Goal: Task Accomplishment & Management: Use online tool/utility

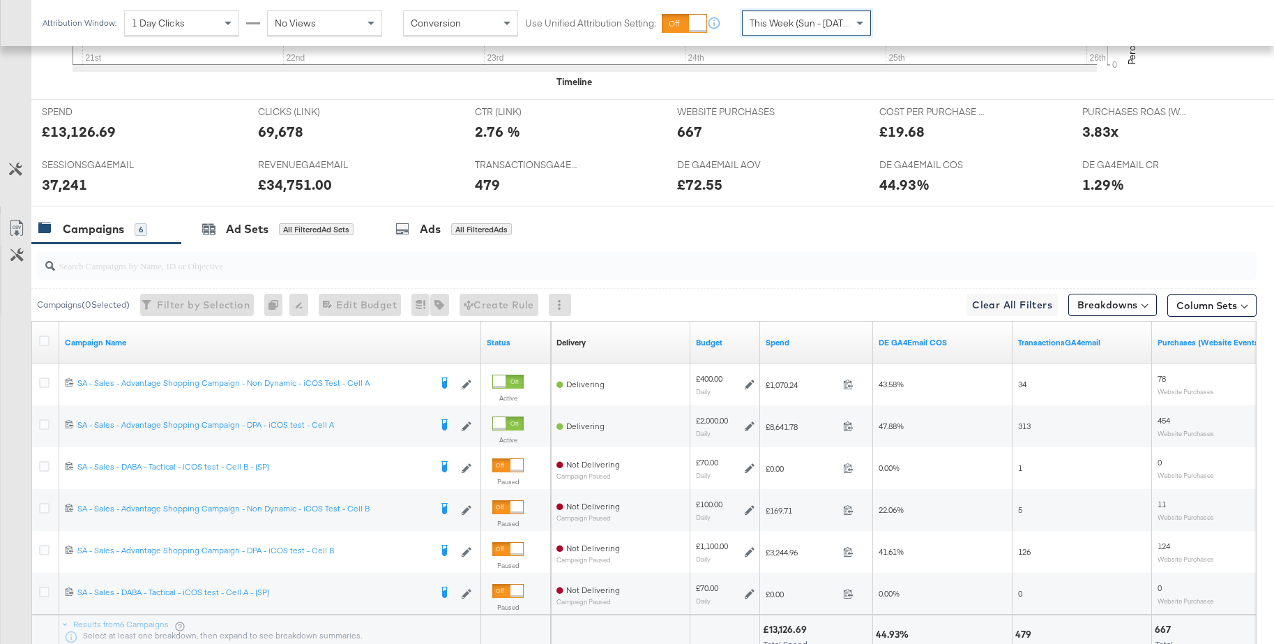
scroll to position [653, 0]
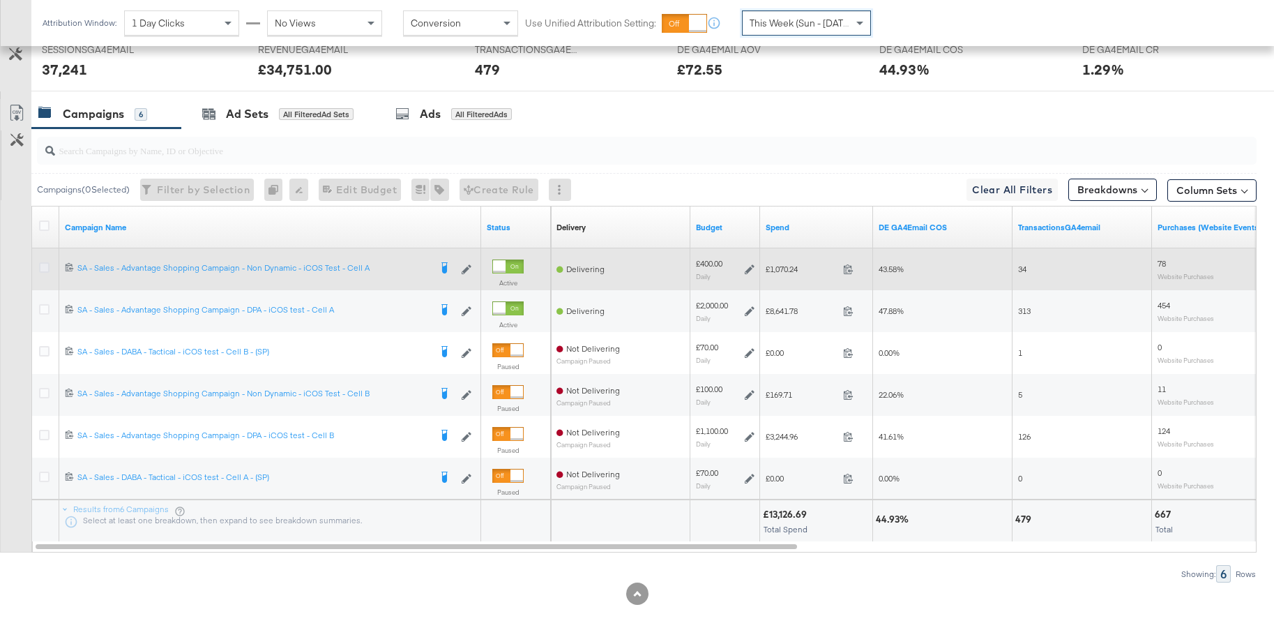
click at [46, 268] on icon at bounding box center [44, 267] width 10 height 10
click at [0, 0] on input "checkbox" at bounding box center [0, 0] width 0 height 0
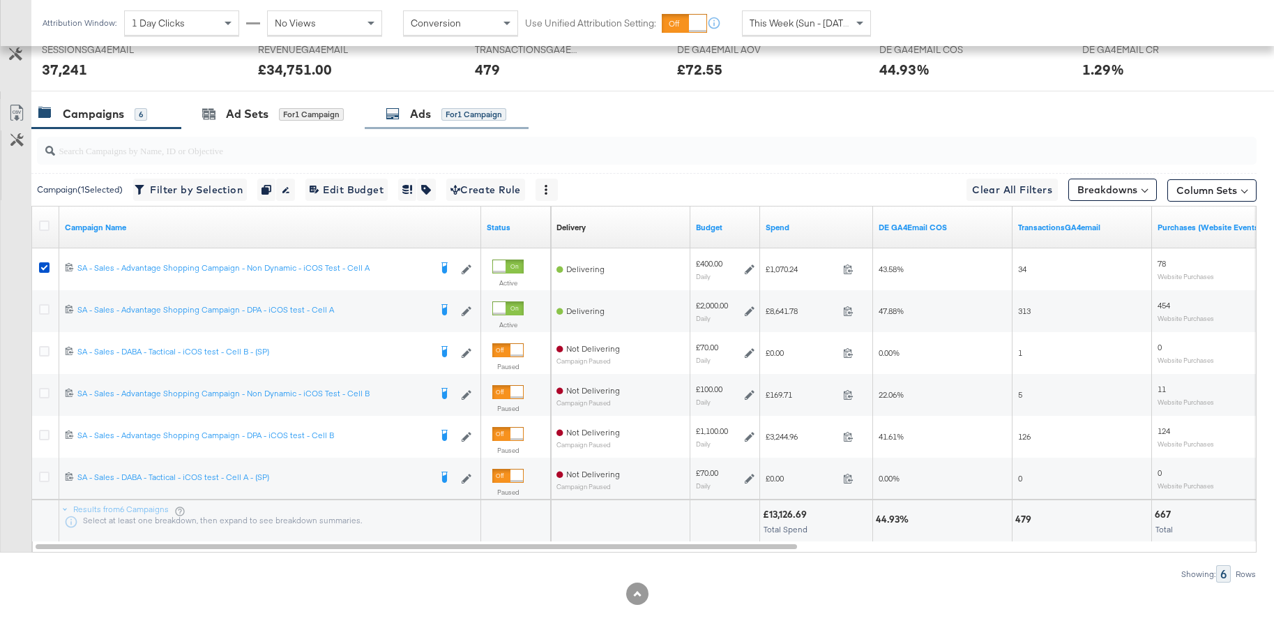
click at [413, 112] on div "Ads" at bounding box center [420, 114] width 21 height 16
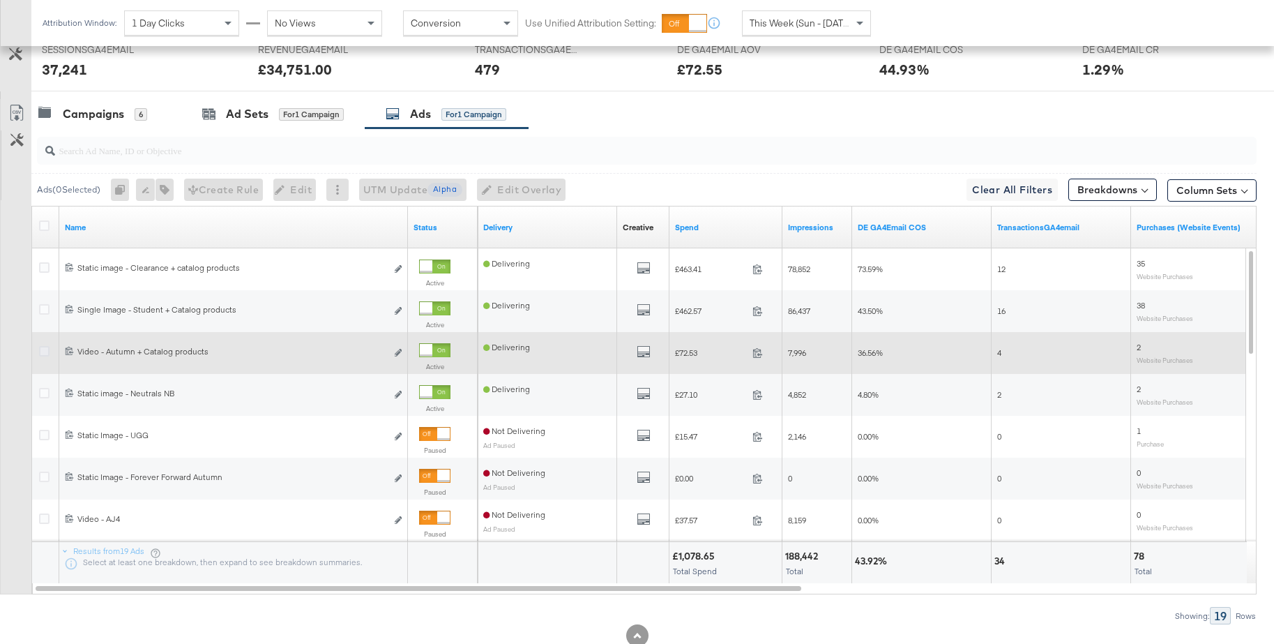
click at [45, 352] on icon at bounding box center [44, 351] width 10 height 10
click at [0, 0] on input "checkbox" at bounding box center [0, 0] width 0 height 0
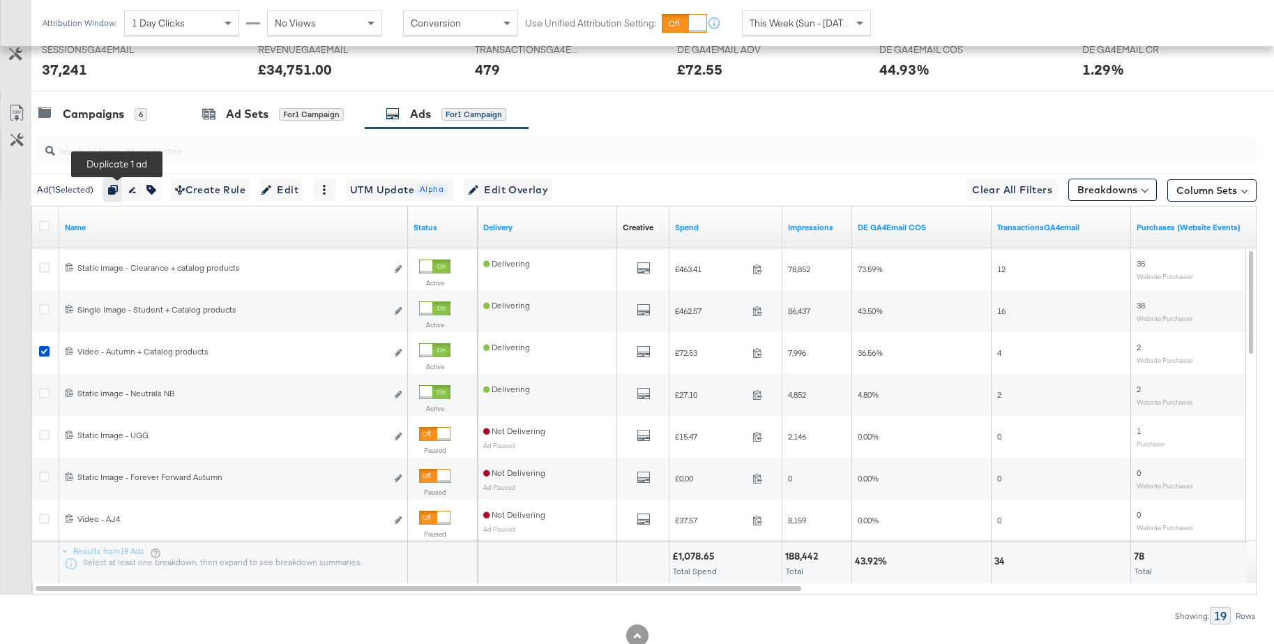
click at [114, 185] on icon "button" at bounding box center [113, 190] width 10 height 10
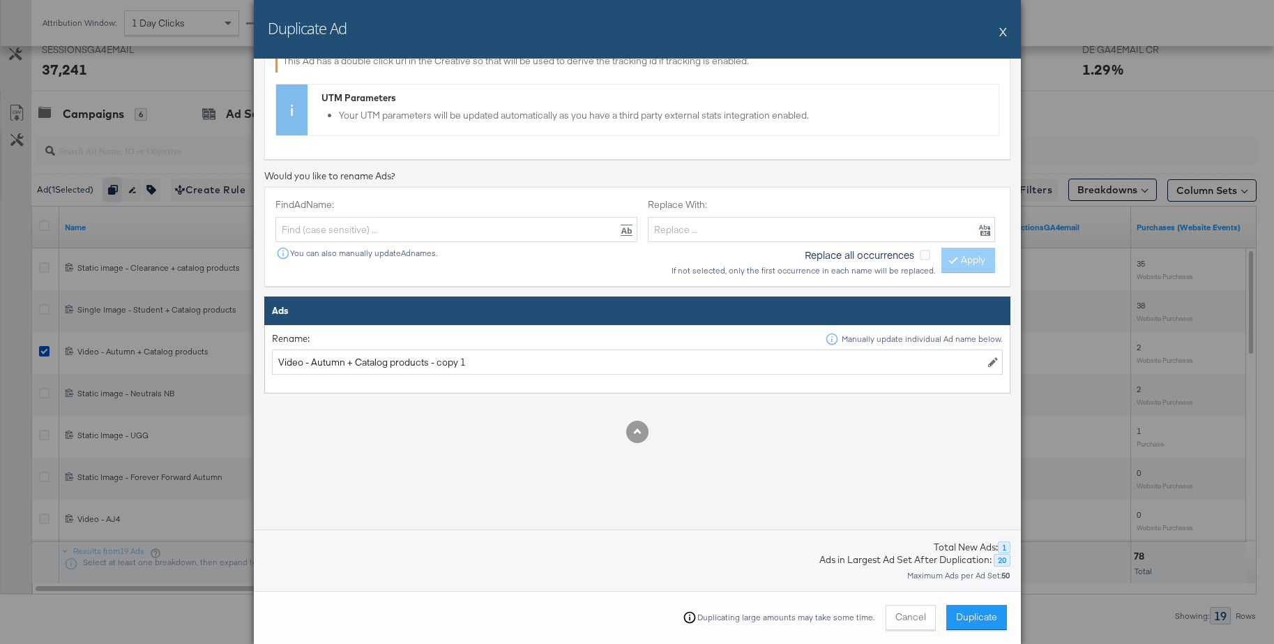
scroll to position [322, 0]
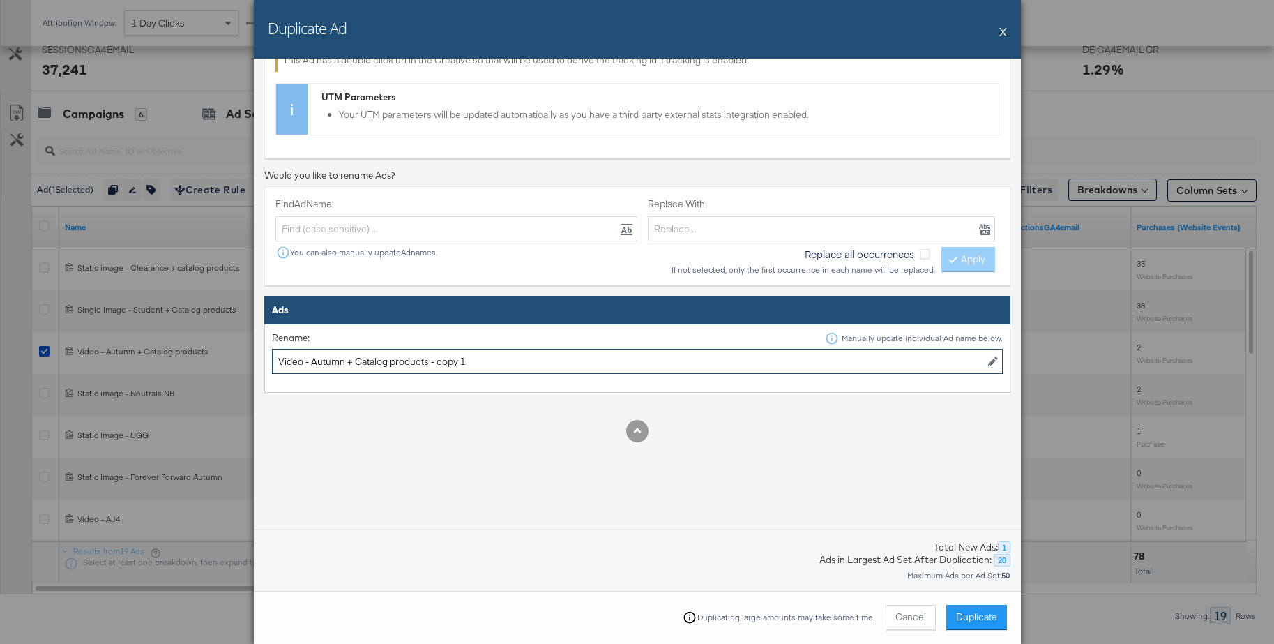
drag, startPoint x: 432, startPoint y: 360, endPoint x: 485, endPoint y: 363, distance: 53.0
click at [485, 363] on input "Video - Autumn + Catalog products - copy 1" at bounding box center [637, 362] width 731 height 26
click at [342, 363] on input "Video - Autumn + Catalog products" at bounding box center [637, 362] width 731 height 26
type input "Video - Student + Catalog products"
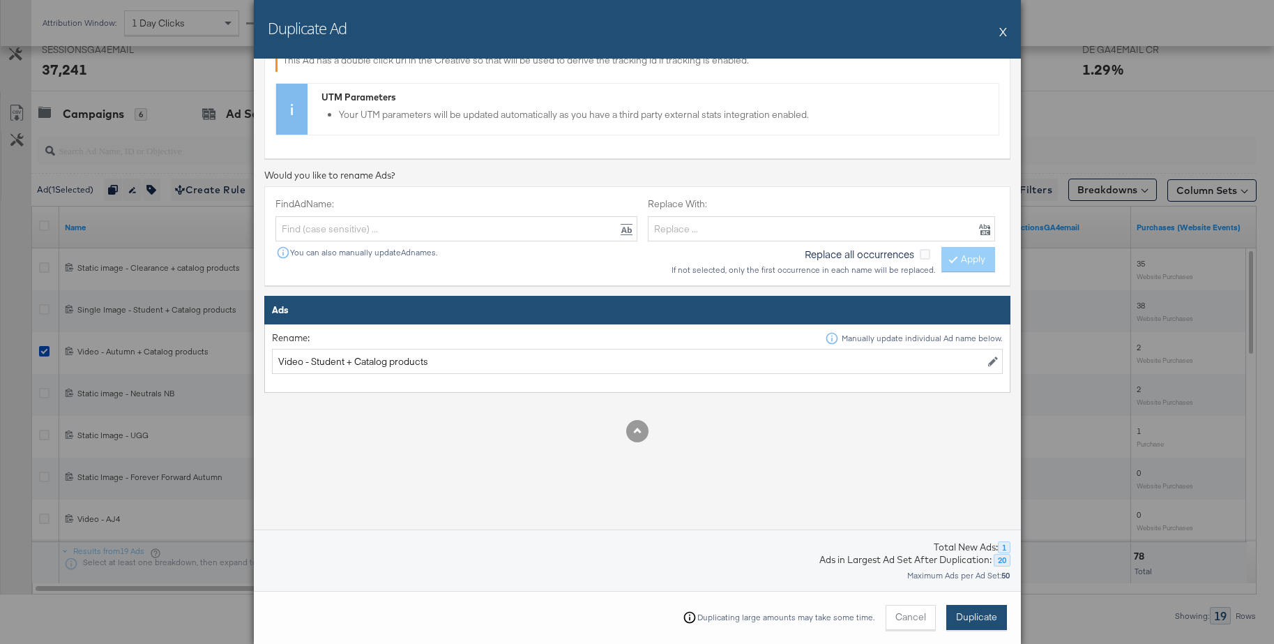
click at [958, 611] on span "Duplicate" at bounding box center [976, 616] width 41 height 13
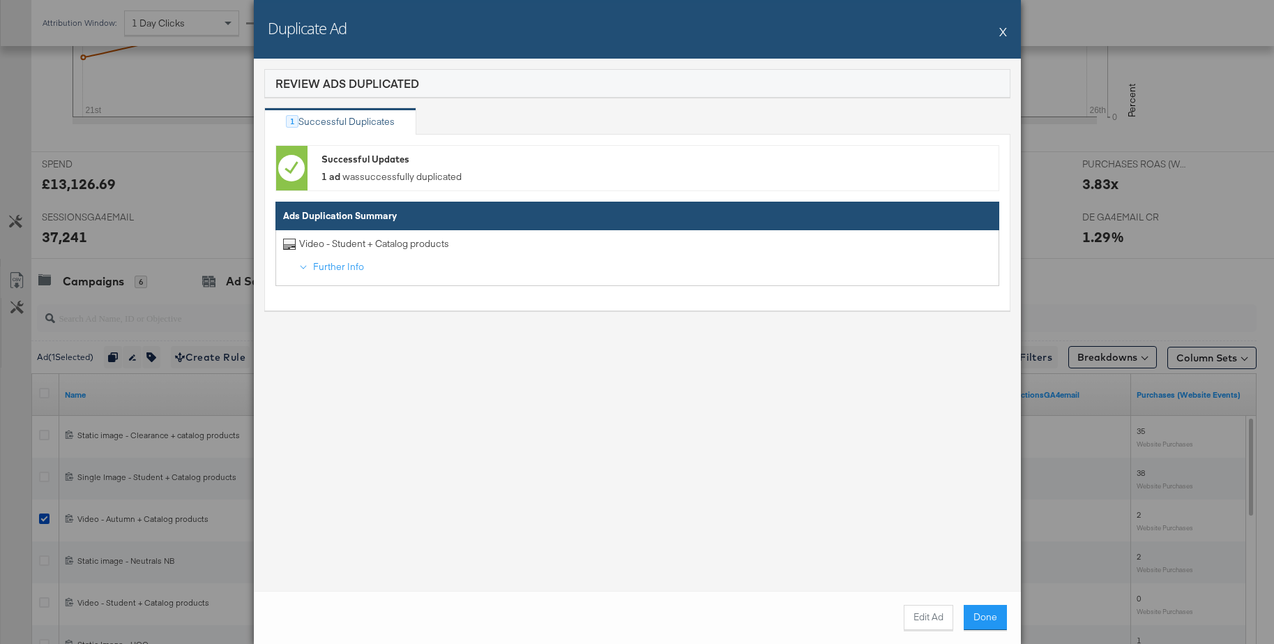
scroll to position [653, 0]
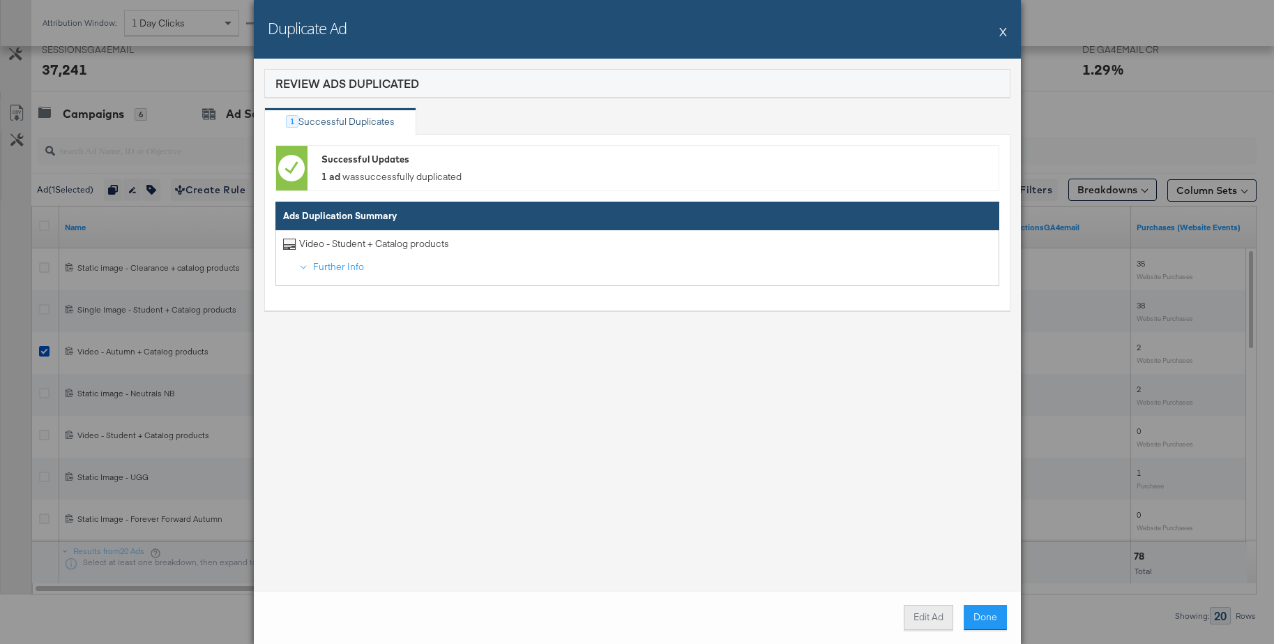
click at [931, 619] on button "Edit Ad" at bounding box center [929, 616] width 50 height 25
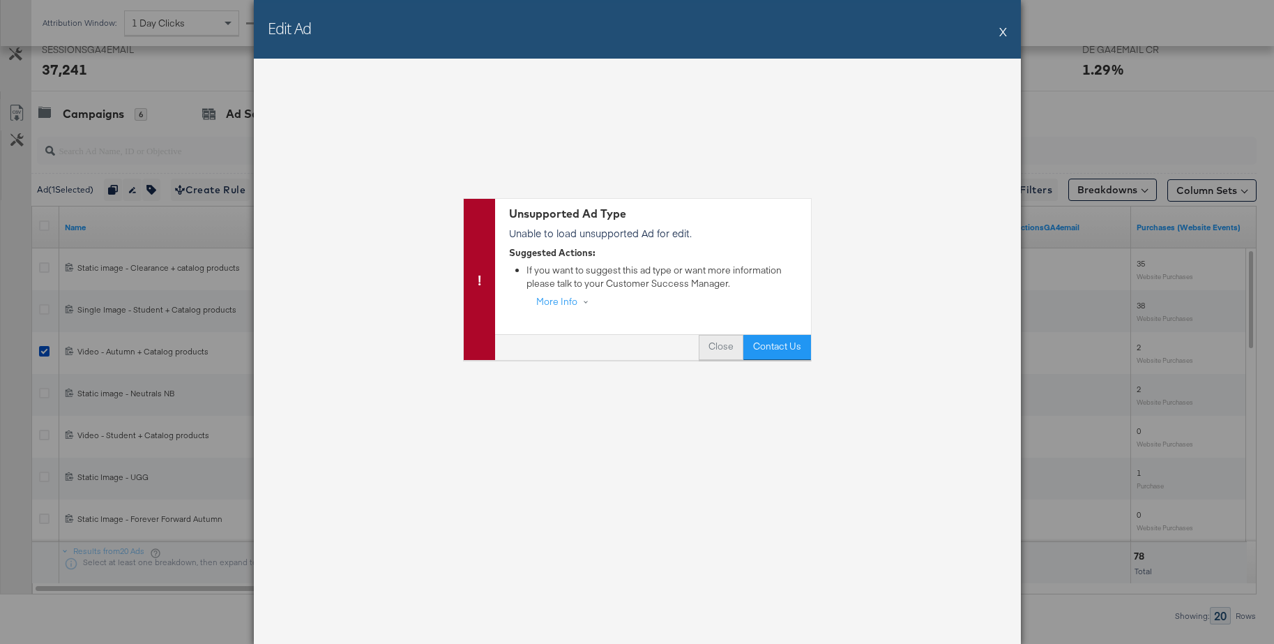
click at [723, 352] on button "Close" at bounding box center [721, 347] width 45 height 25
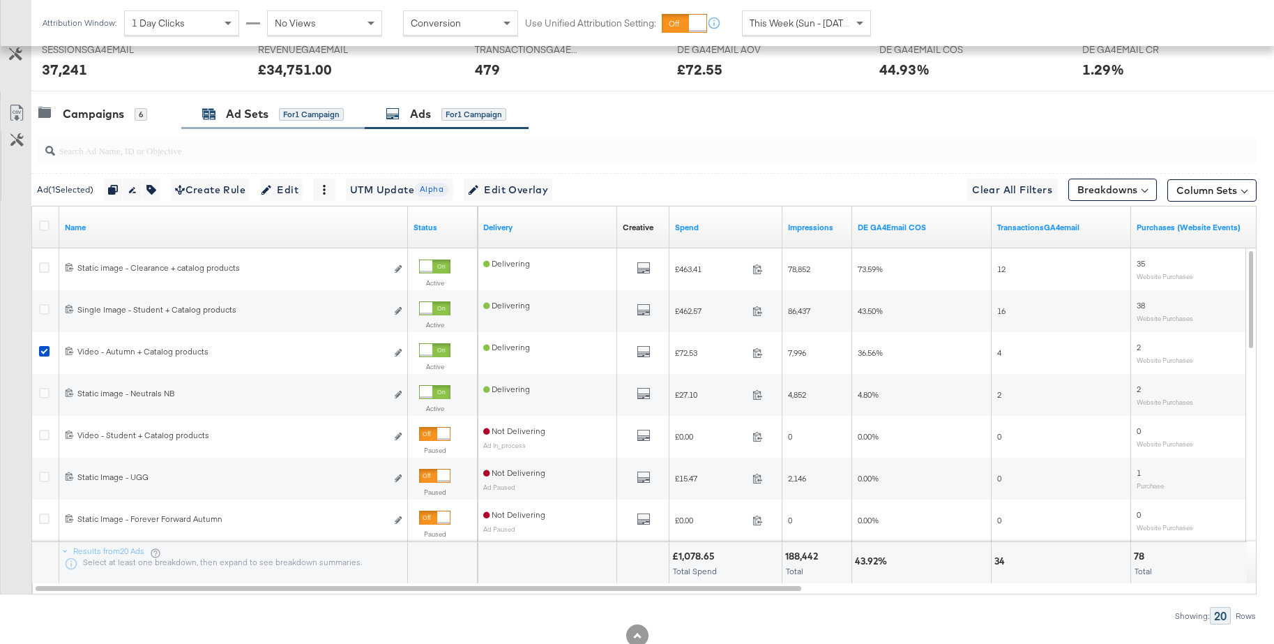
click at [220, 113] on div "Ad Sets for 1 Campaign" at bounding box center [273, 114] width 142 height 16
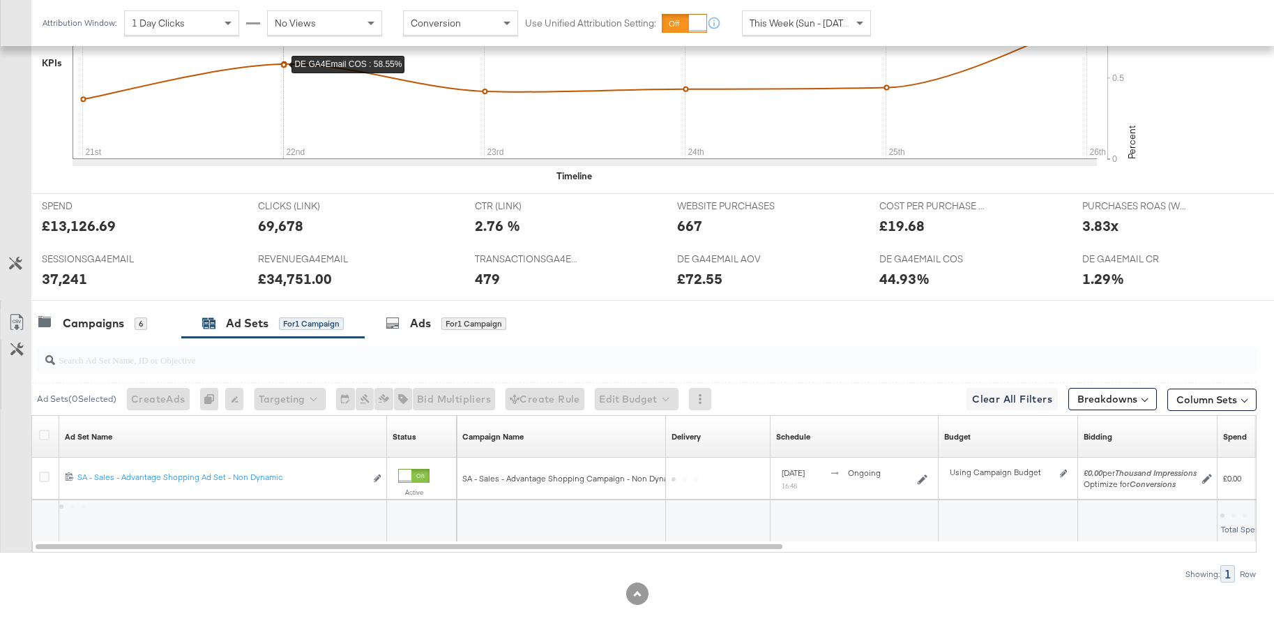
scroll to position [443, 0]
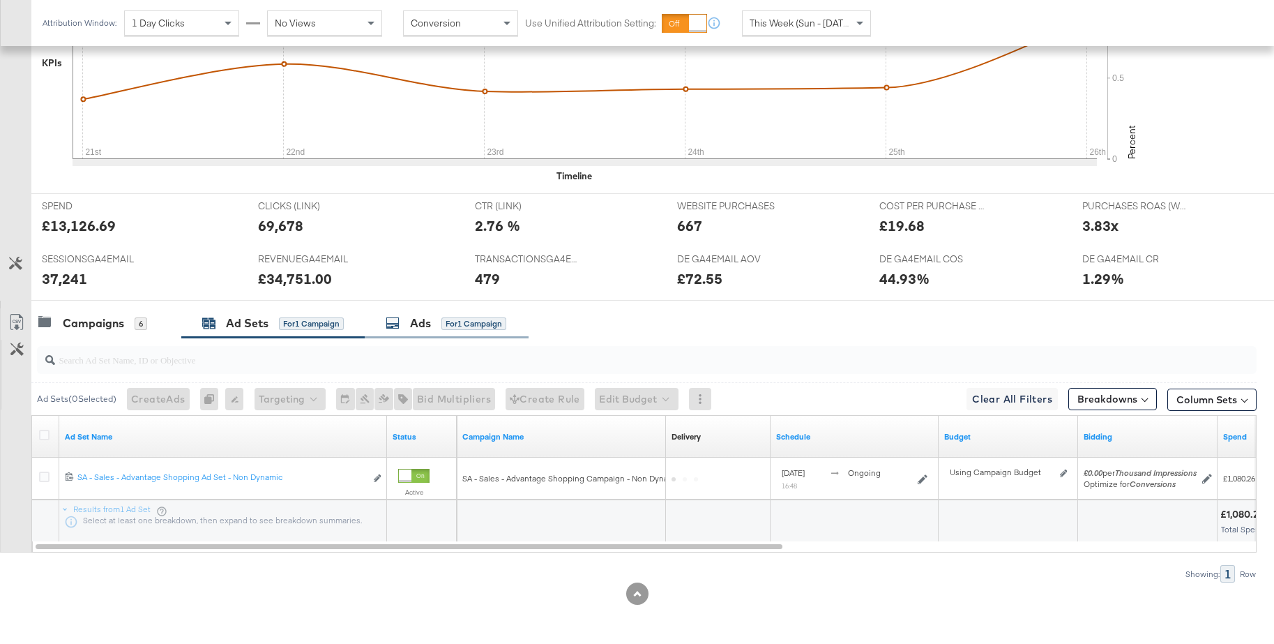
click at [400, 326] on icon at bounding box center [393, 323] width 14 height 14
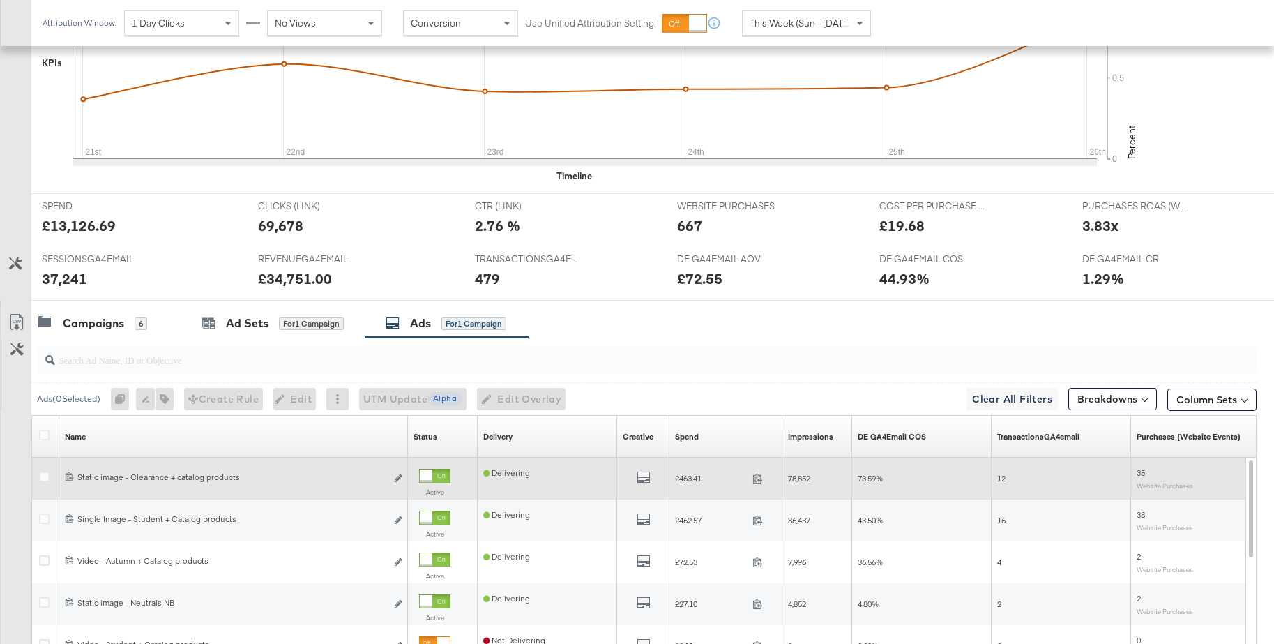
scroll to position [653, 0]
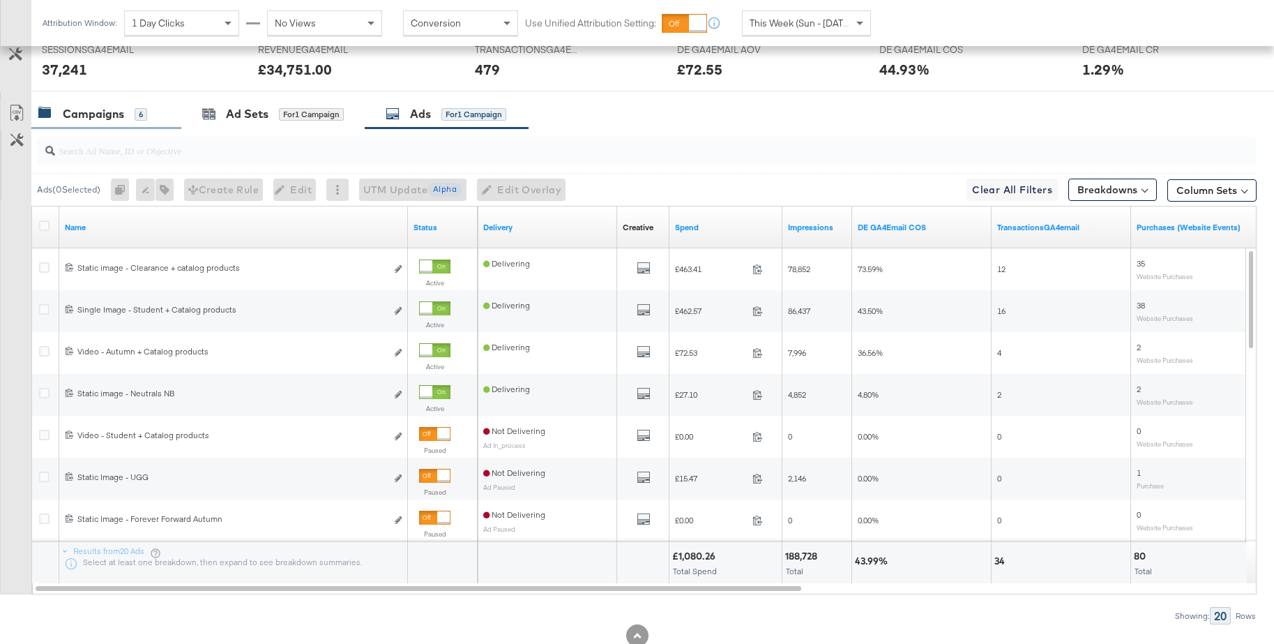
click at [98, 112] on div "Campaigns" at bounding box center [93, 114] width 61 height 16
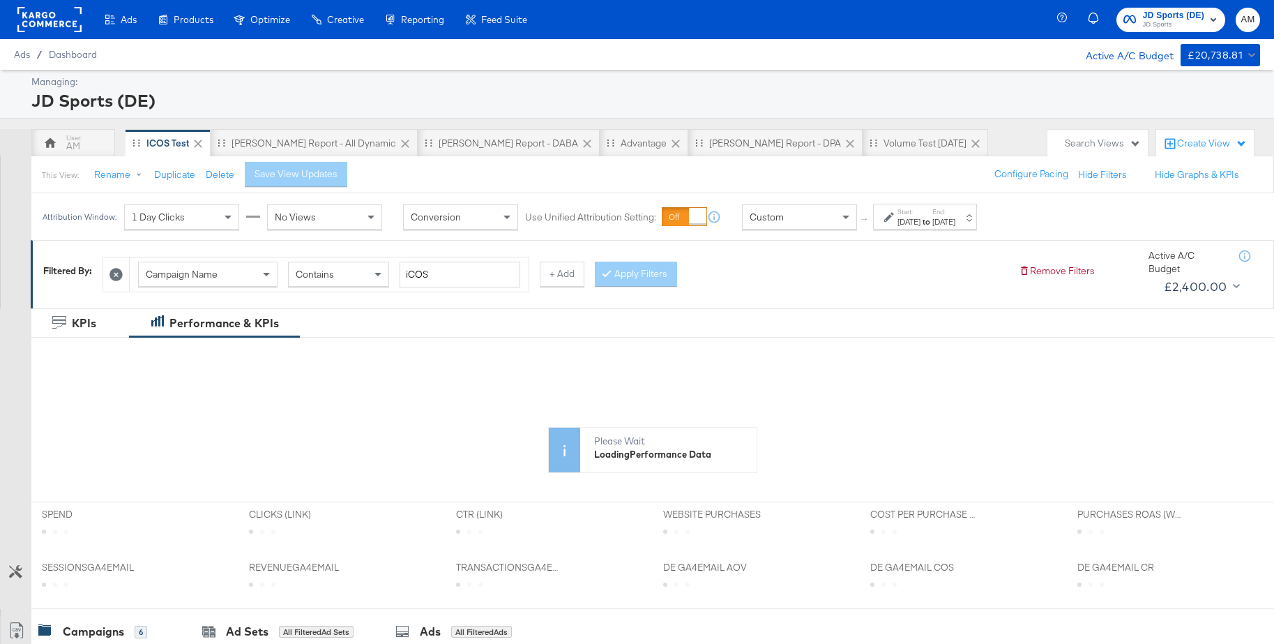
click at [789, 227] on div "Custom" at bounding box center [800, 217] width 114 height 24
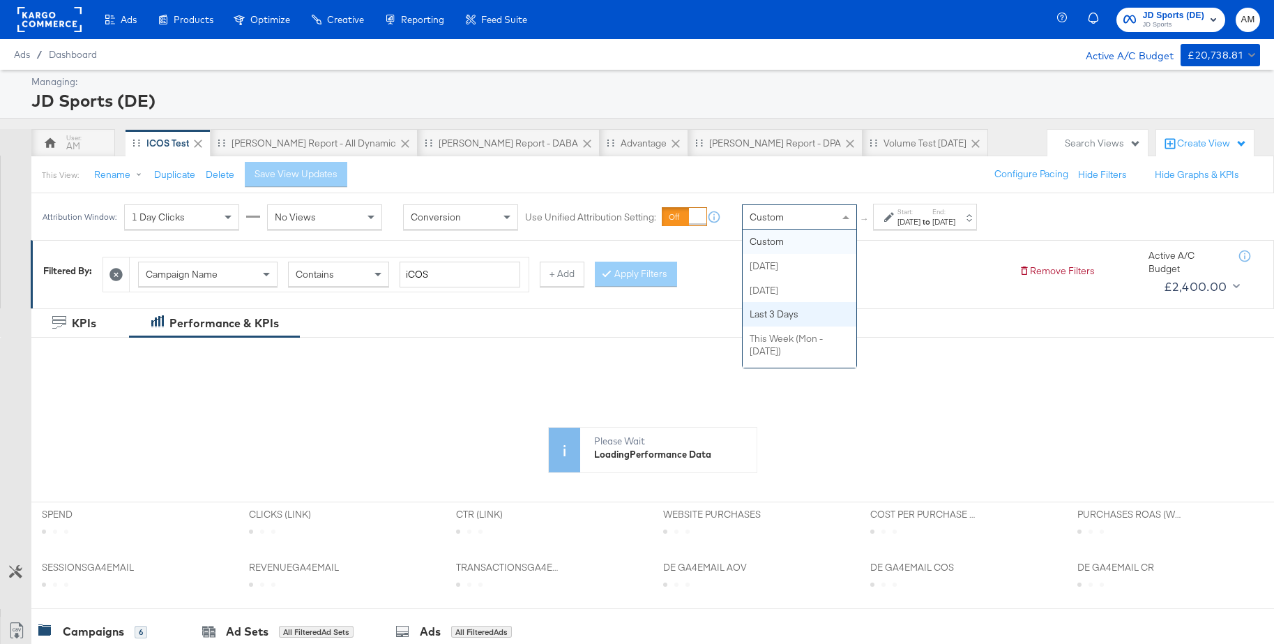
scroll to position [109, 0]
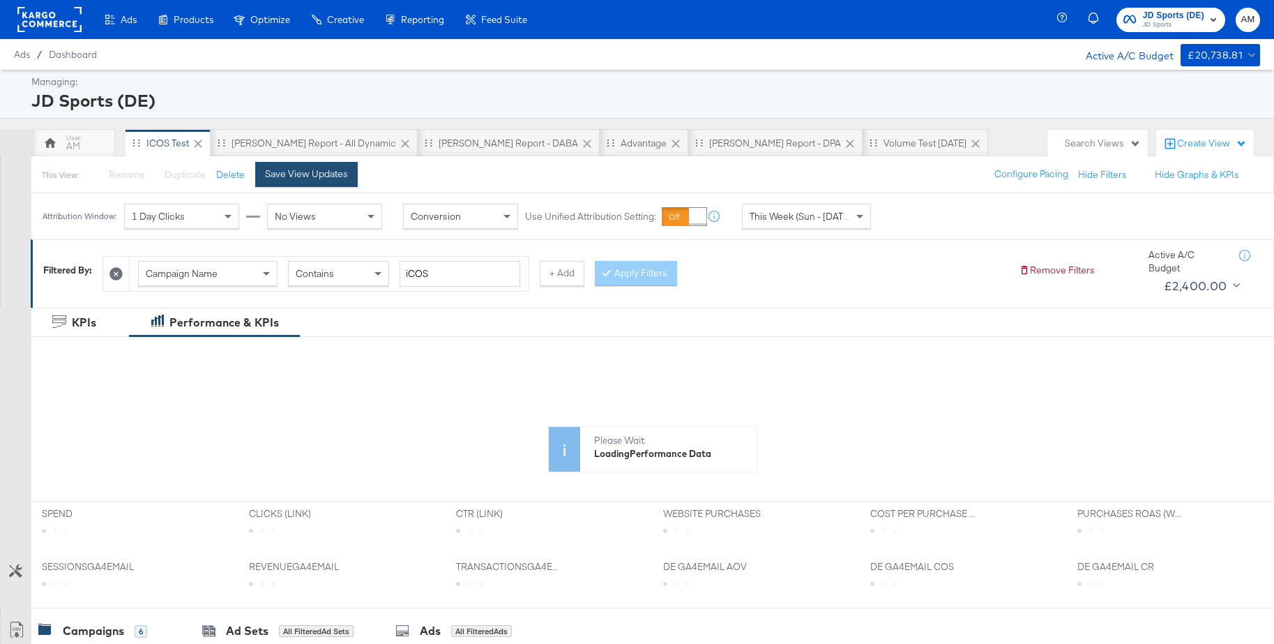
click at [306, 174] on div "Save View Updates" at bounding box center [306, 173] width 83 height 13
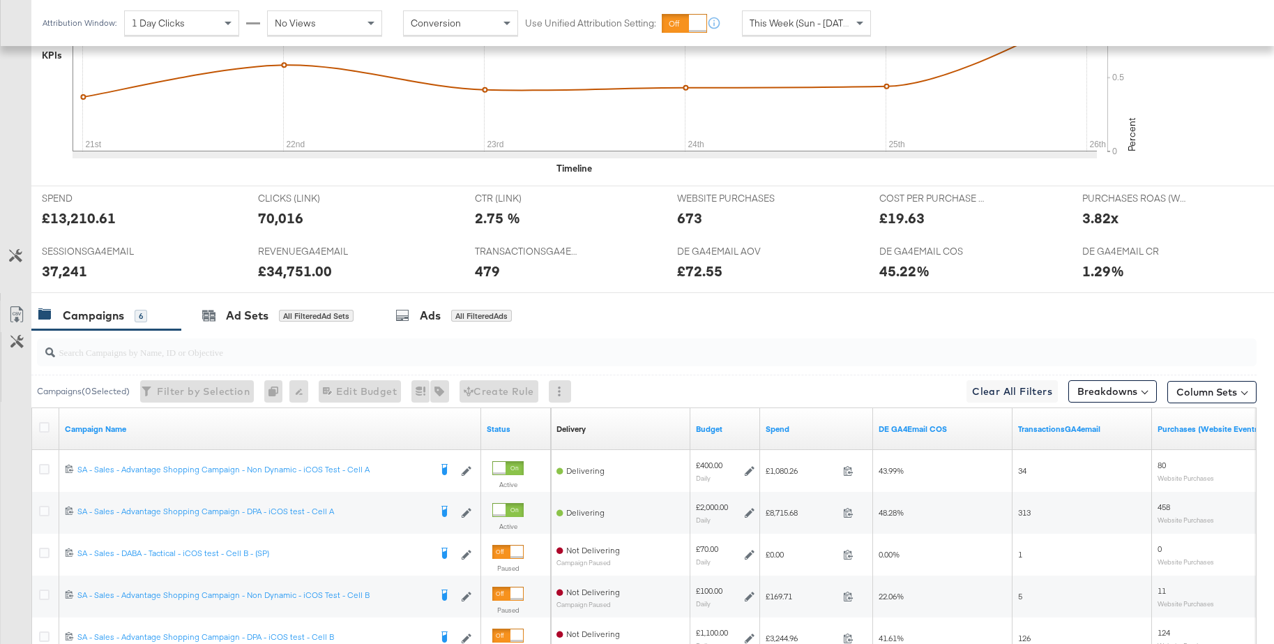
scroll to position [653, 0]
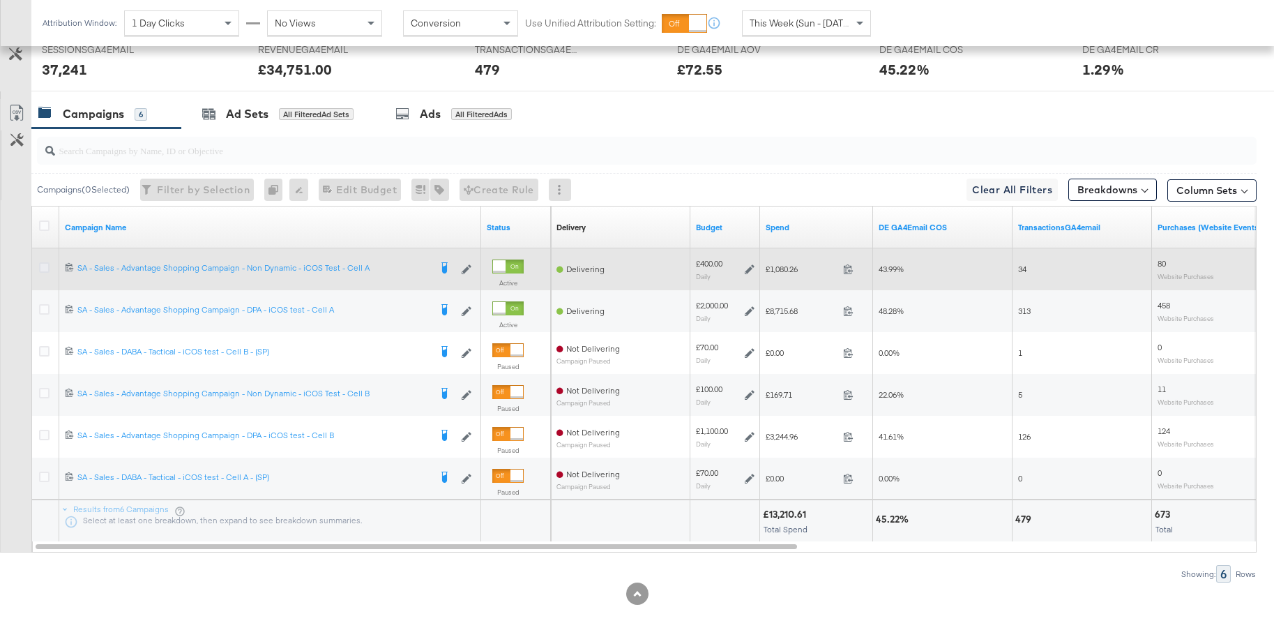
click at [40, 266] on icon at bounding box center [44, 267] width 10 height 10
click at [0, 0] on input "checkbox" at bounding box center [0, 0] width 0 height 0
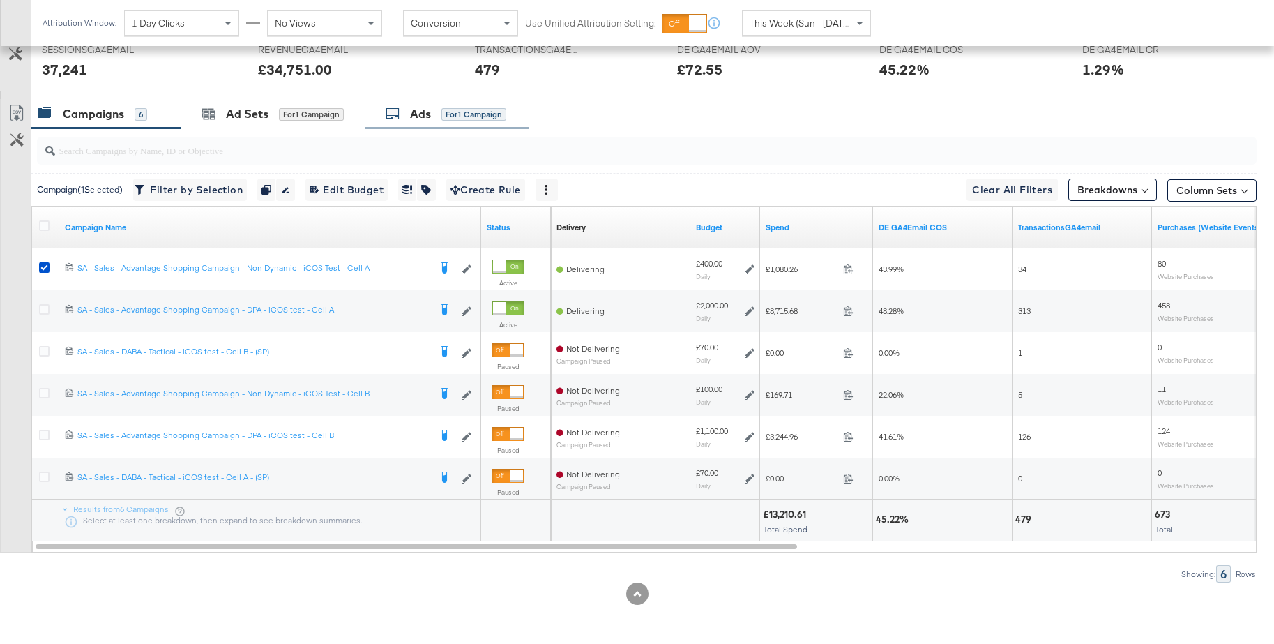
click at [434, 119] on div "Ads for 1 Campaign" at bounding box center [446, 114] width 121 height 16
